Goal: Check status

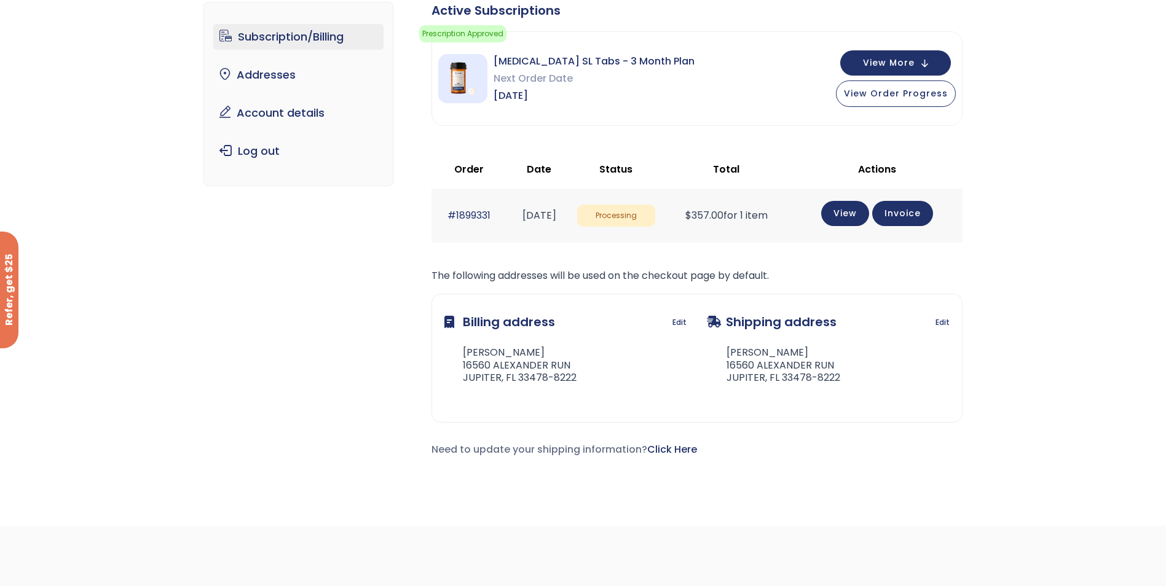
scroll to position [184, 0]
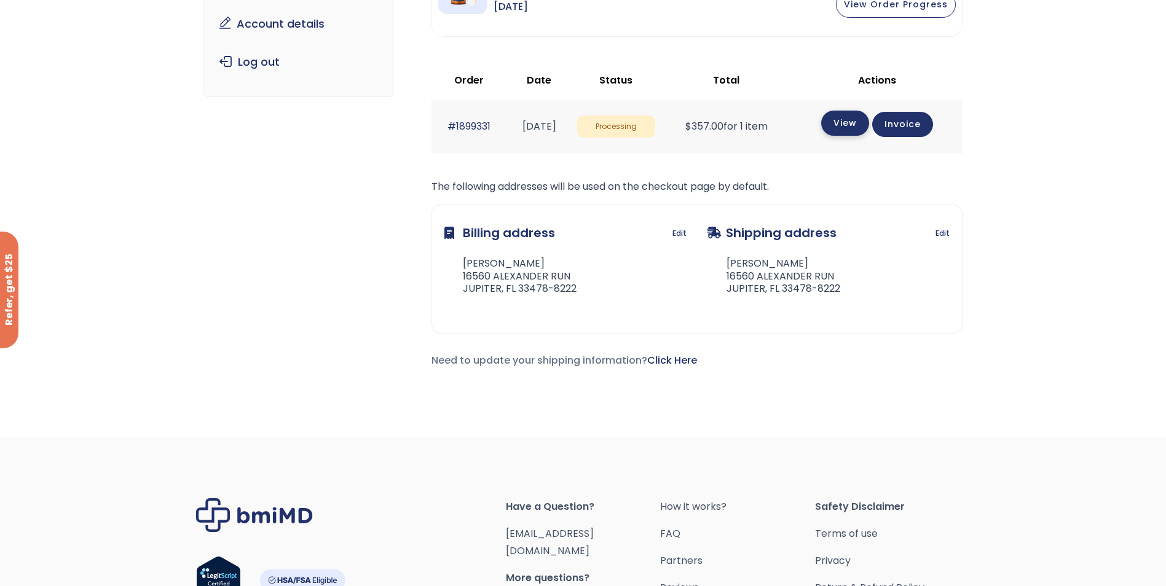
click at [864, 121] on link "View" at bounding box center [845, 123] width 48 height 25
